Goal: Transaction & Acquisition: Book appointment/travel/reservation

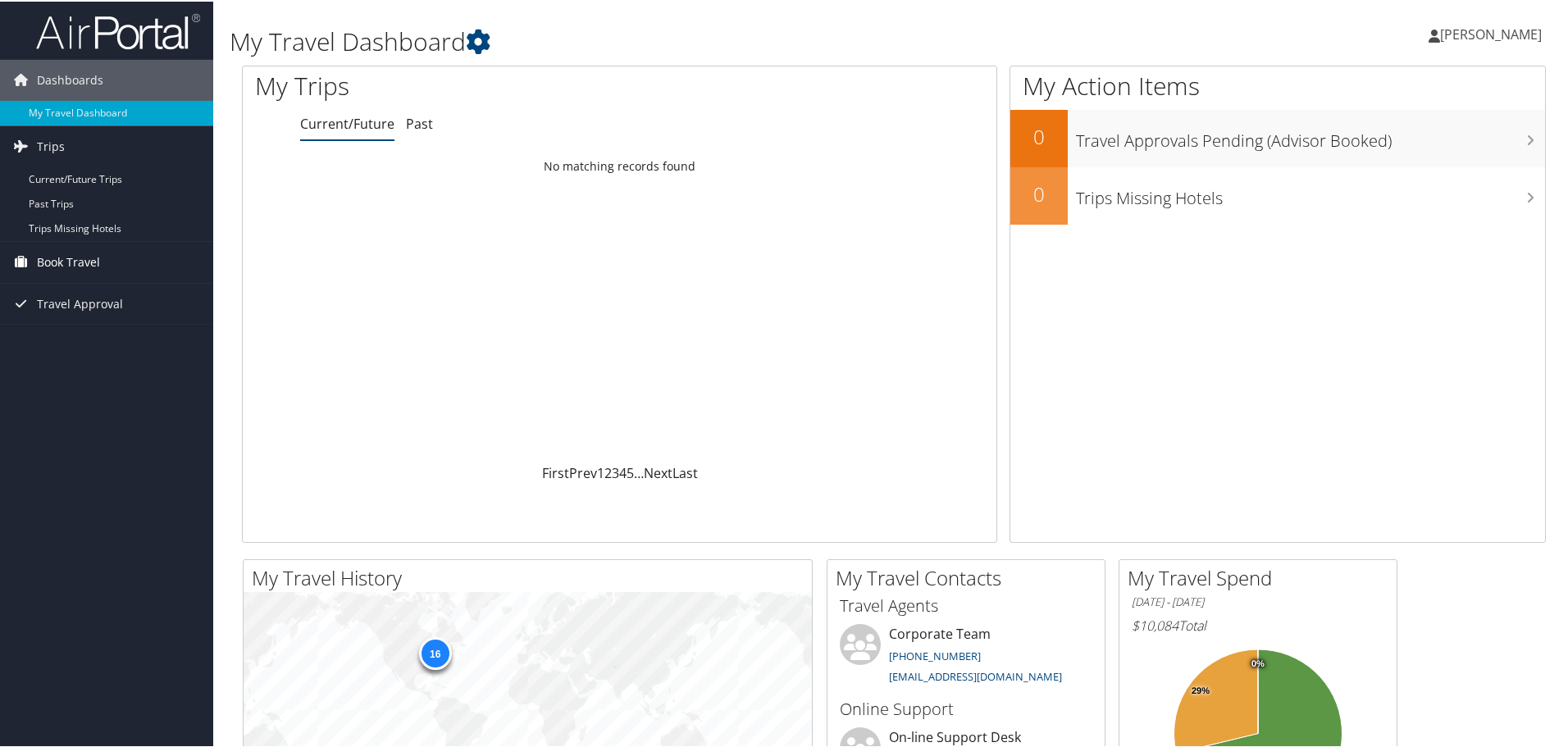
click at [92, 263] on span "Book Travel" at bounding box center [68, 260] width 63 height 41
click at [97, 343] on link "Book/Manage Online Trips" at bounding box center [107, 343] width 213 height 25
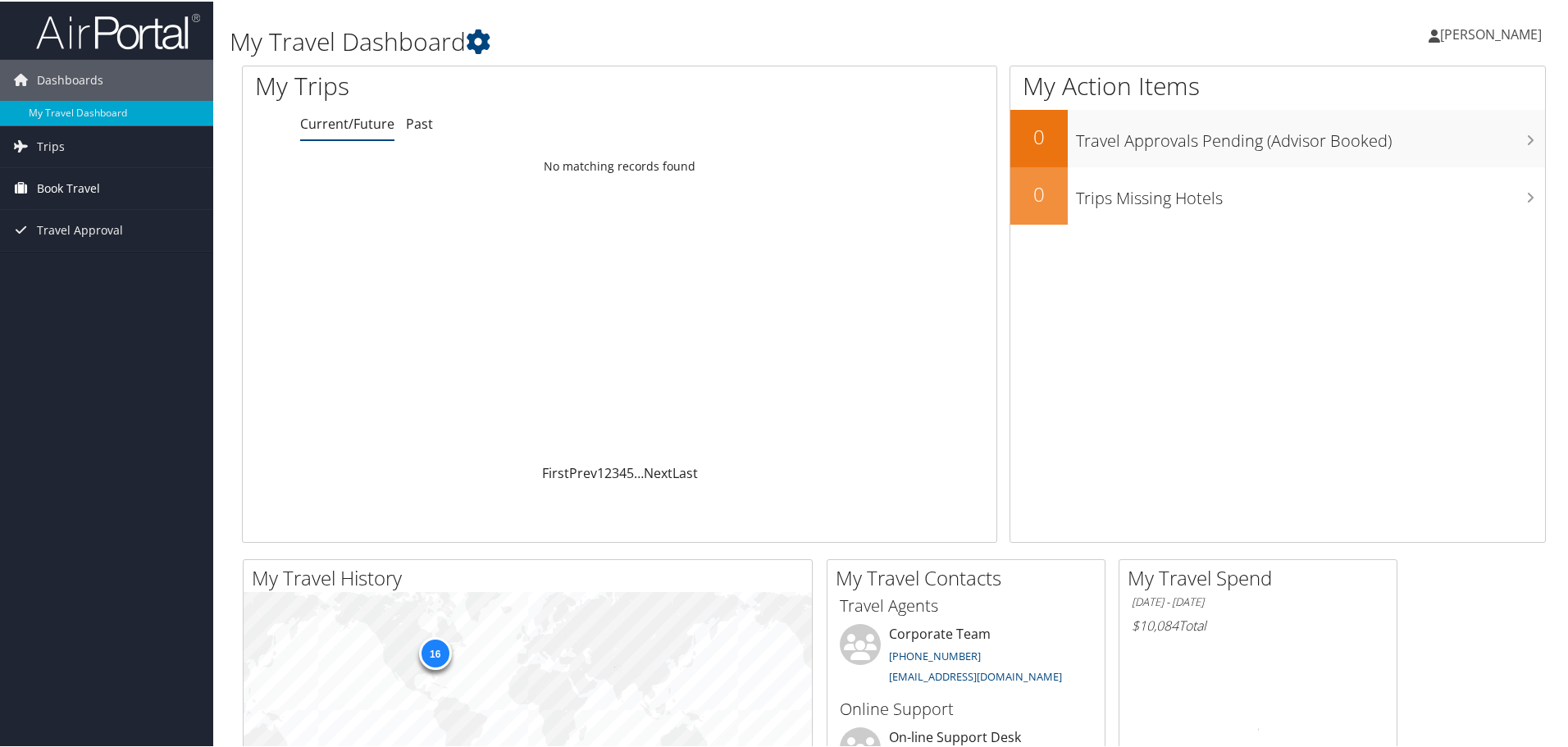
click at [67, 175] on span "Book Travel" at bounding box center [68, 187] width 63 height 41
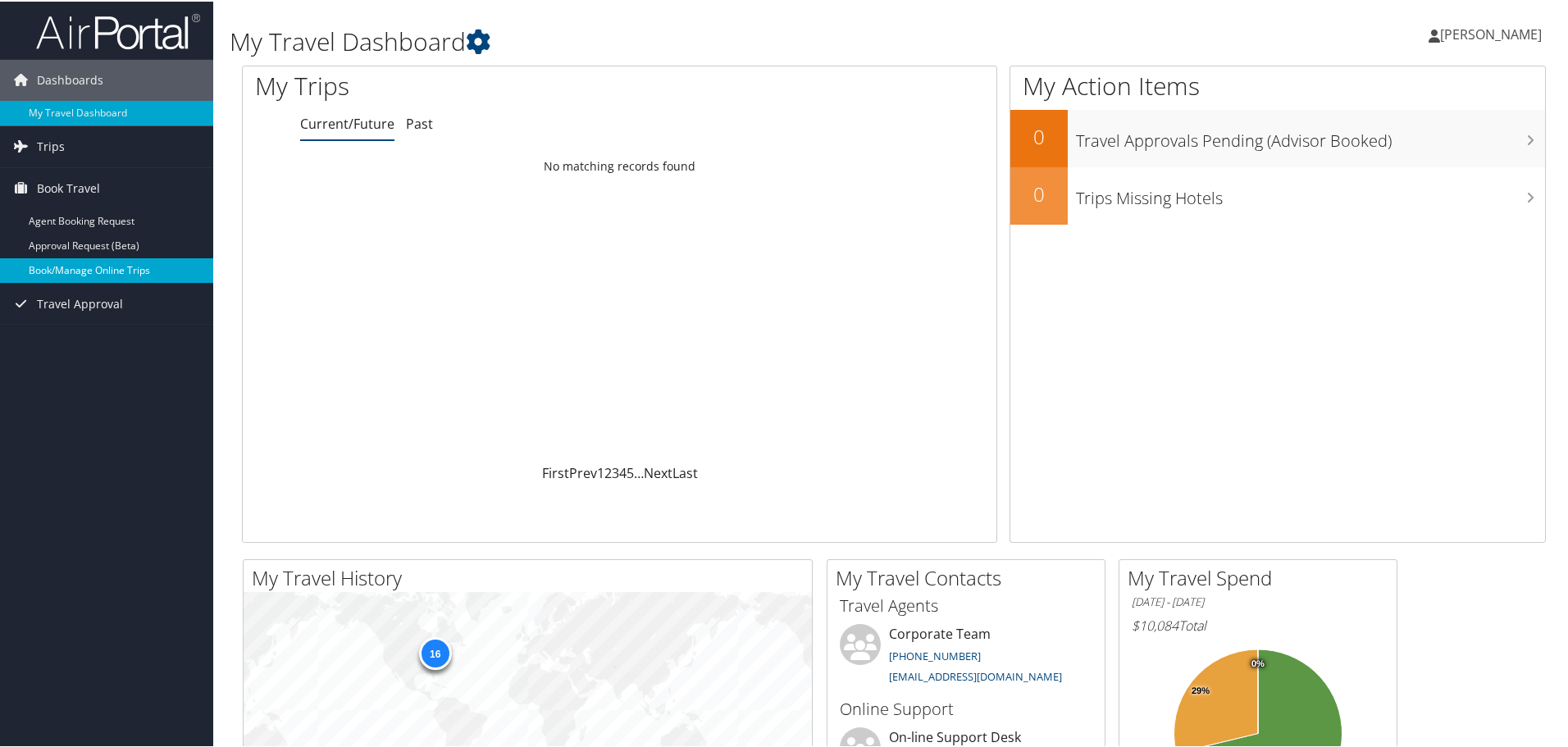
click at [85, 267] on link "Book/Manage Online Trips" at bounding box center [107, 268] width 213 height 25
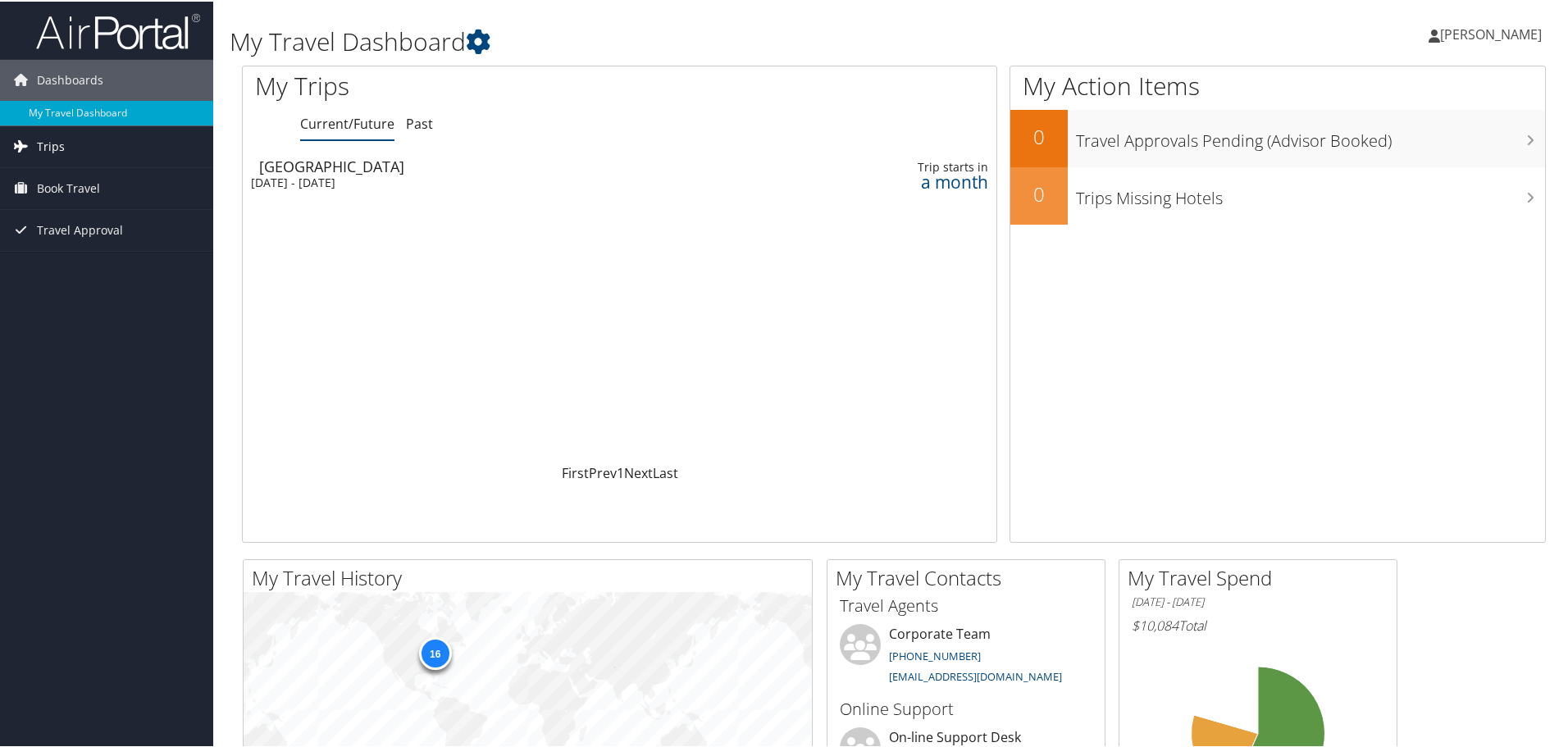
click at [41, 136] on span "Trips" at bounding box center [51, 145] width 28 height 41
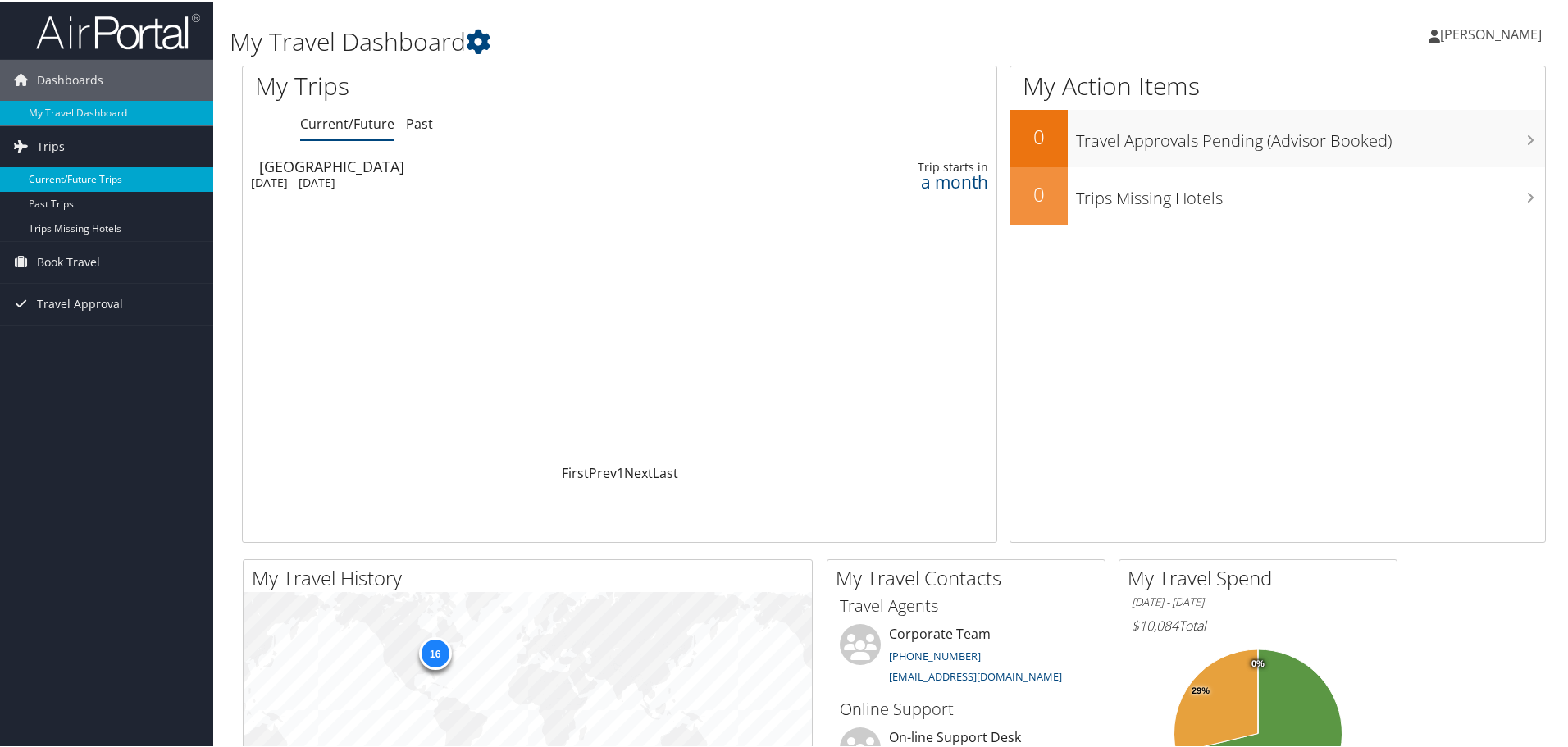
click at [74, 175] on link "Current/Future Trips" at bounding box center [107, 177] width 213 height 25
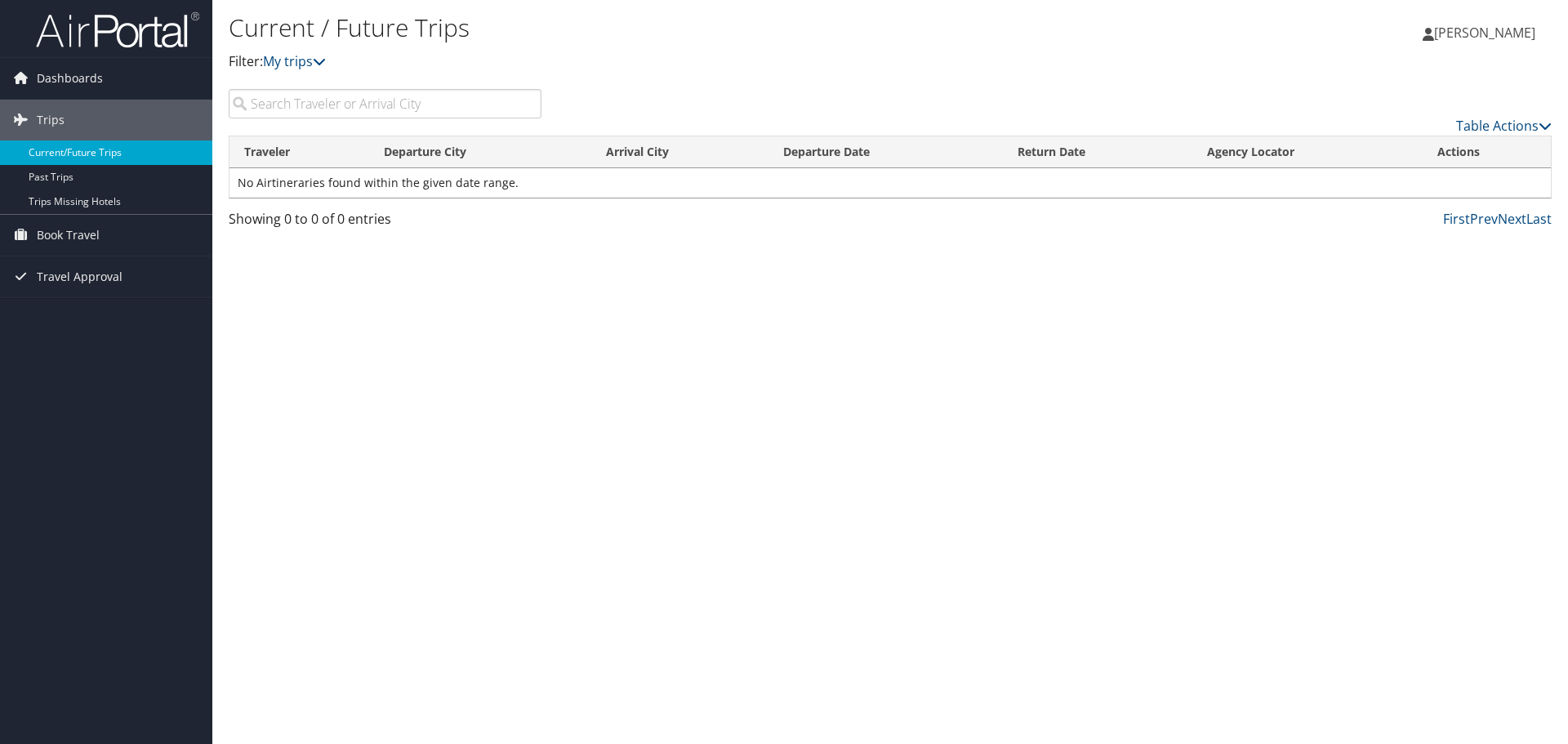
click at [84, 151] on link "Current/Future Trips" at bounding box center [106, 152] width 212 height 25
click at [82, 230] on span "Book Travel" at bounding box center [68, 235] width 63 height 41
click at [95, 318] on link "Book/Manage Online Trips" at bounding box center [106, 317] width 212 height 25
